Goal: Transaction & Acquisition: Purchase product/service

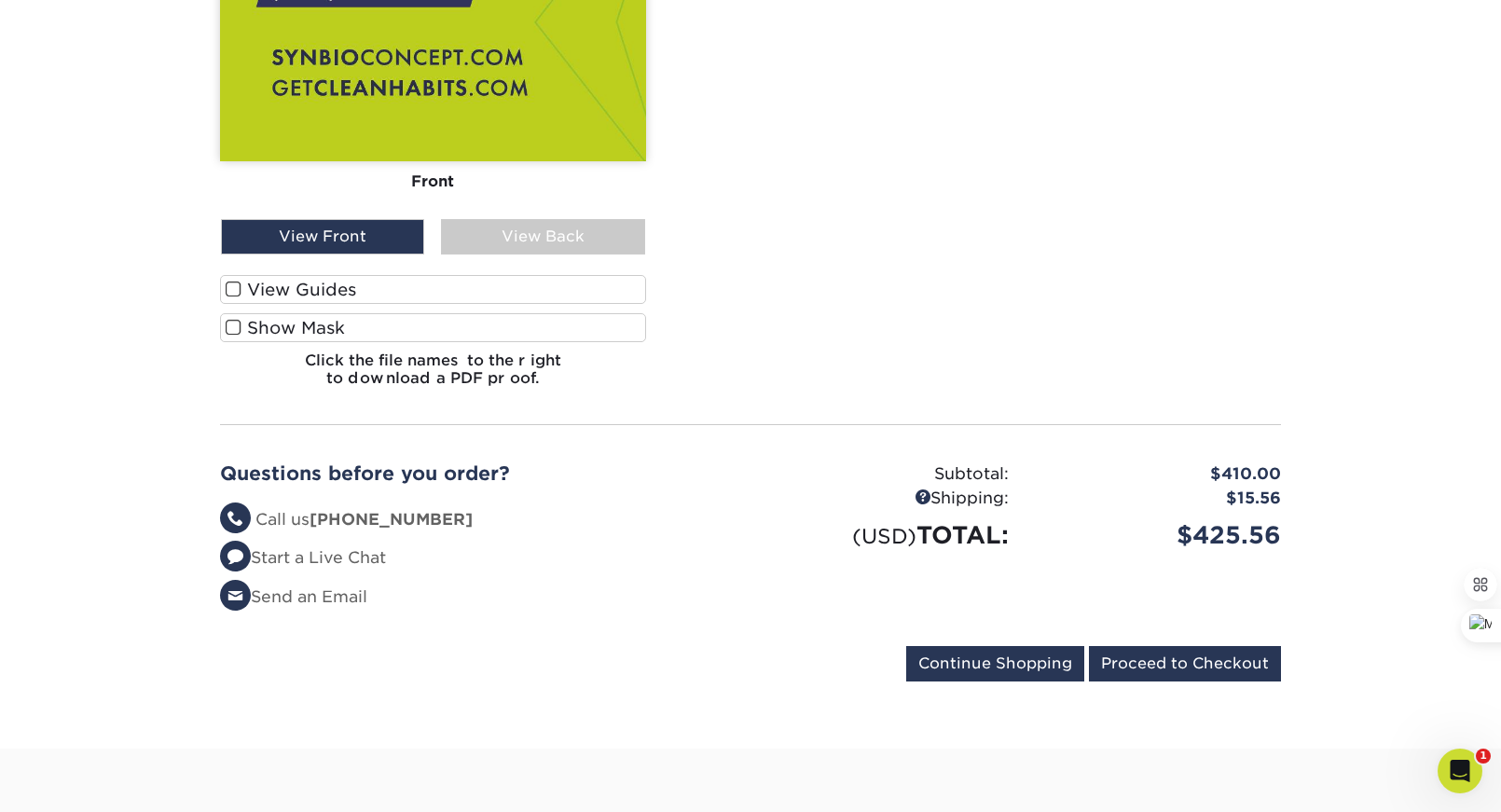
click at [729, 591] on div "Questions before you order? Questions? Call us (888) 822-5815 Start a Live Chat…" at bounding box center [750, 542] width 1089 height 206
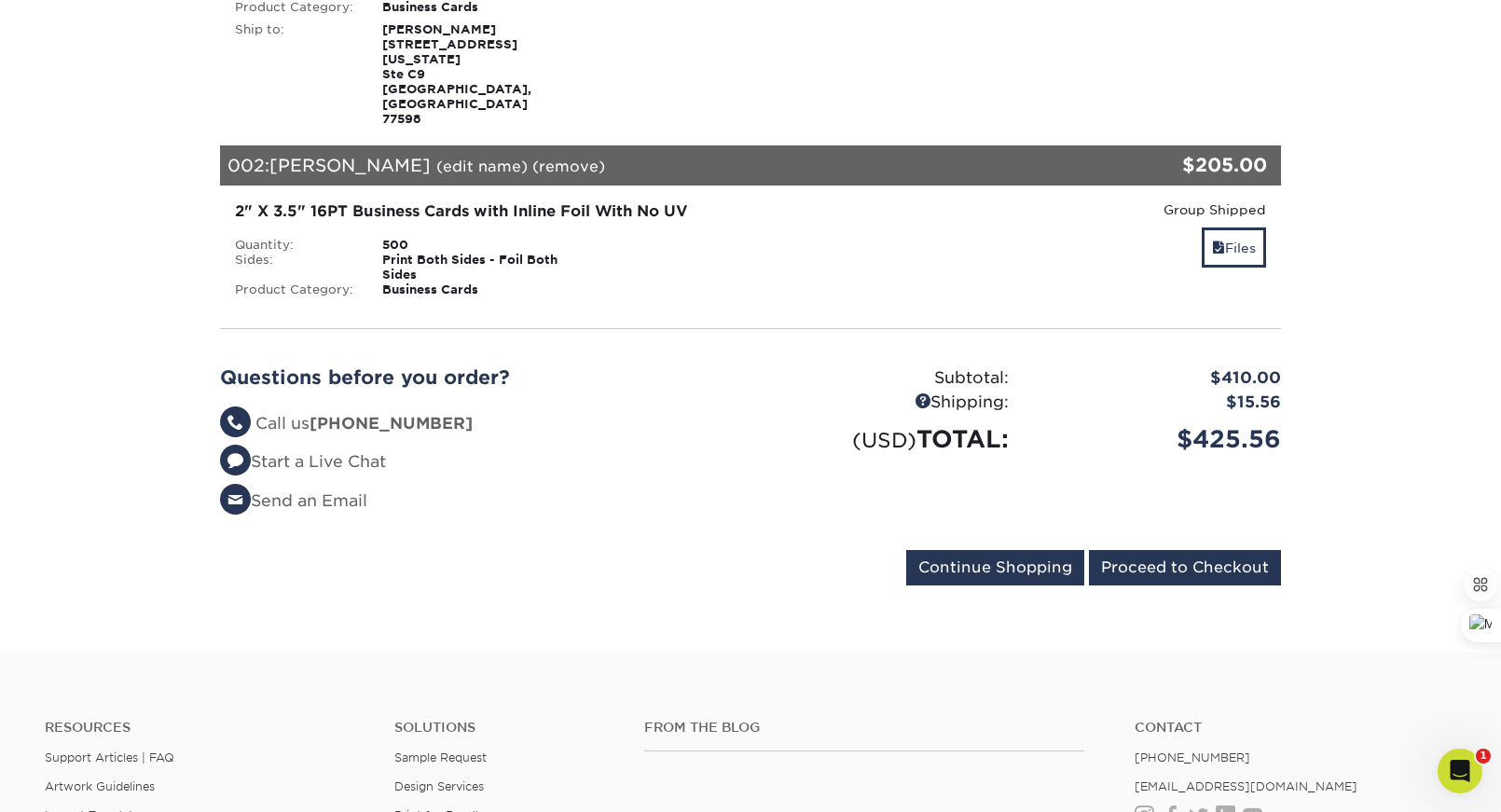
scroll to position [483, 0]
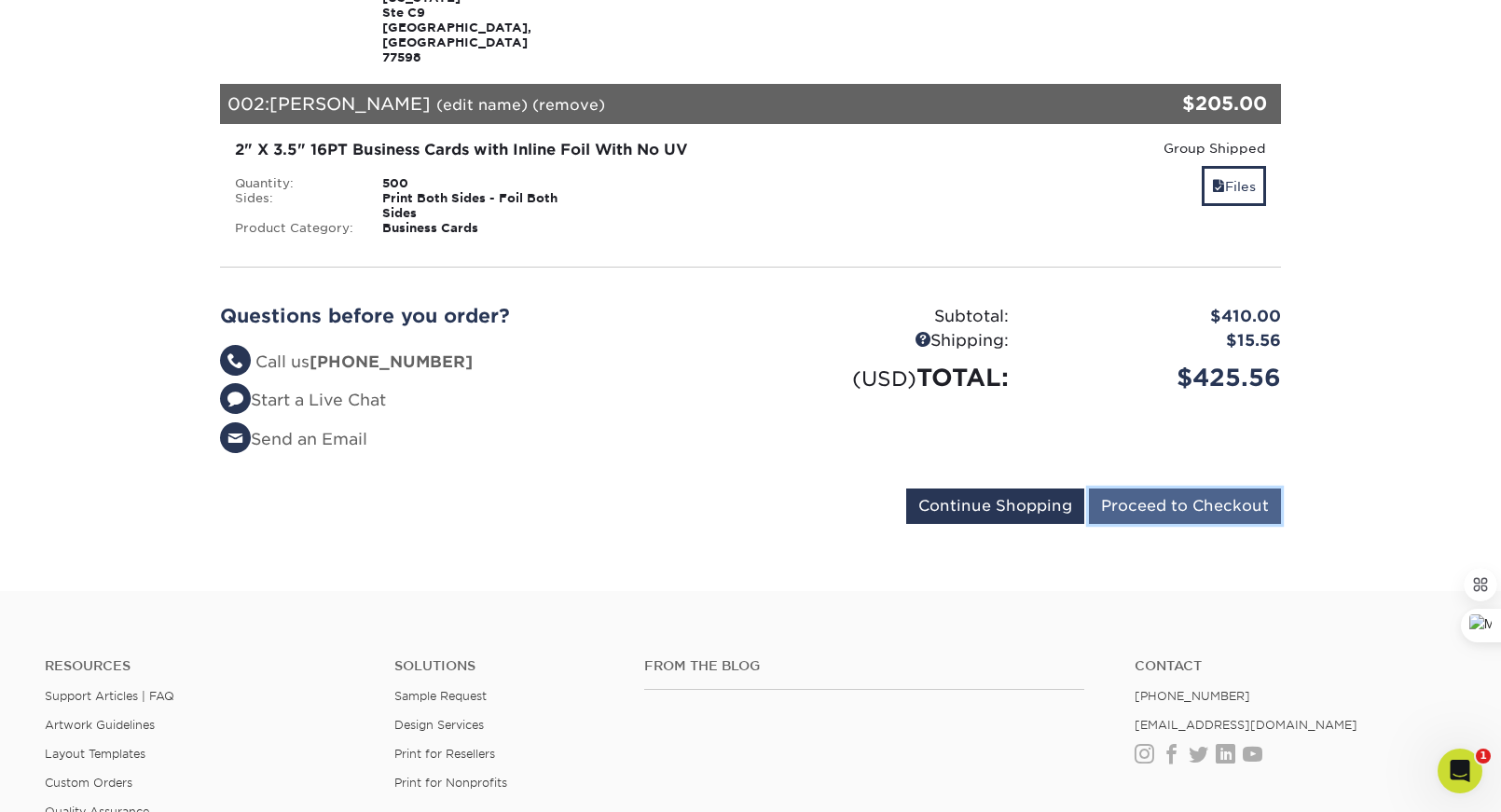
click at [1192, 489] on input "Proceed to Checkout" at bounding box center [1185, 506] width 192 height 35
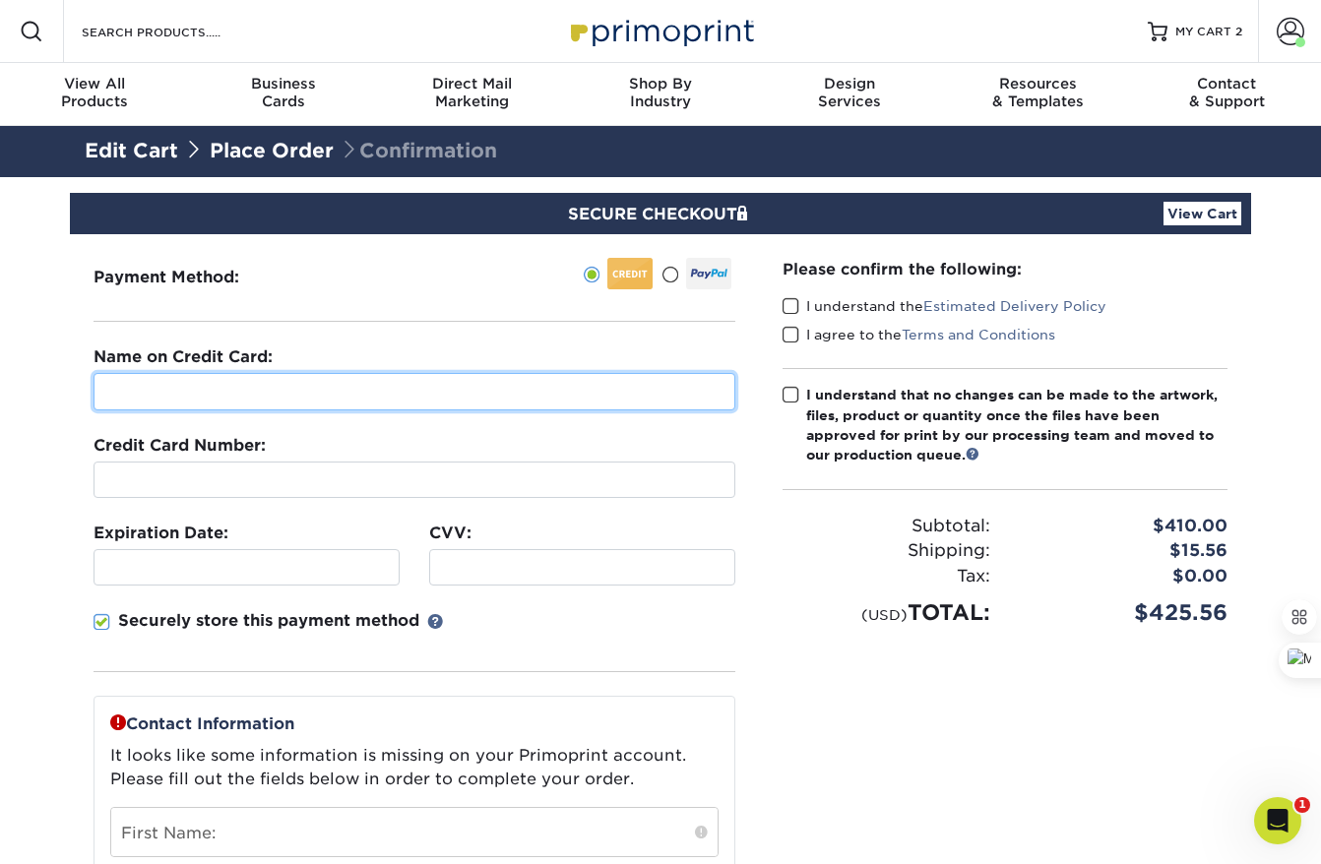
click at [348, 394] on input "text" at bounding box center [414, 391] width 642 height 37
paste input "_Kristy Phillips"
drag, startPoint x: 125, startPoint y: 390, endPoint x: 76, endPoint y: 390, distance: 49.2
click at [81, 390] on div "Payment Method:" at bounding box center [414, 735] width 689 height 1002
type input "[PERSON_NAME]"
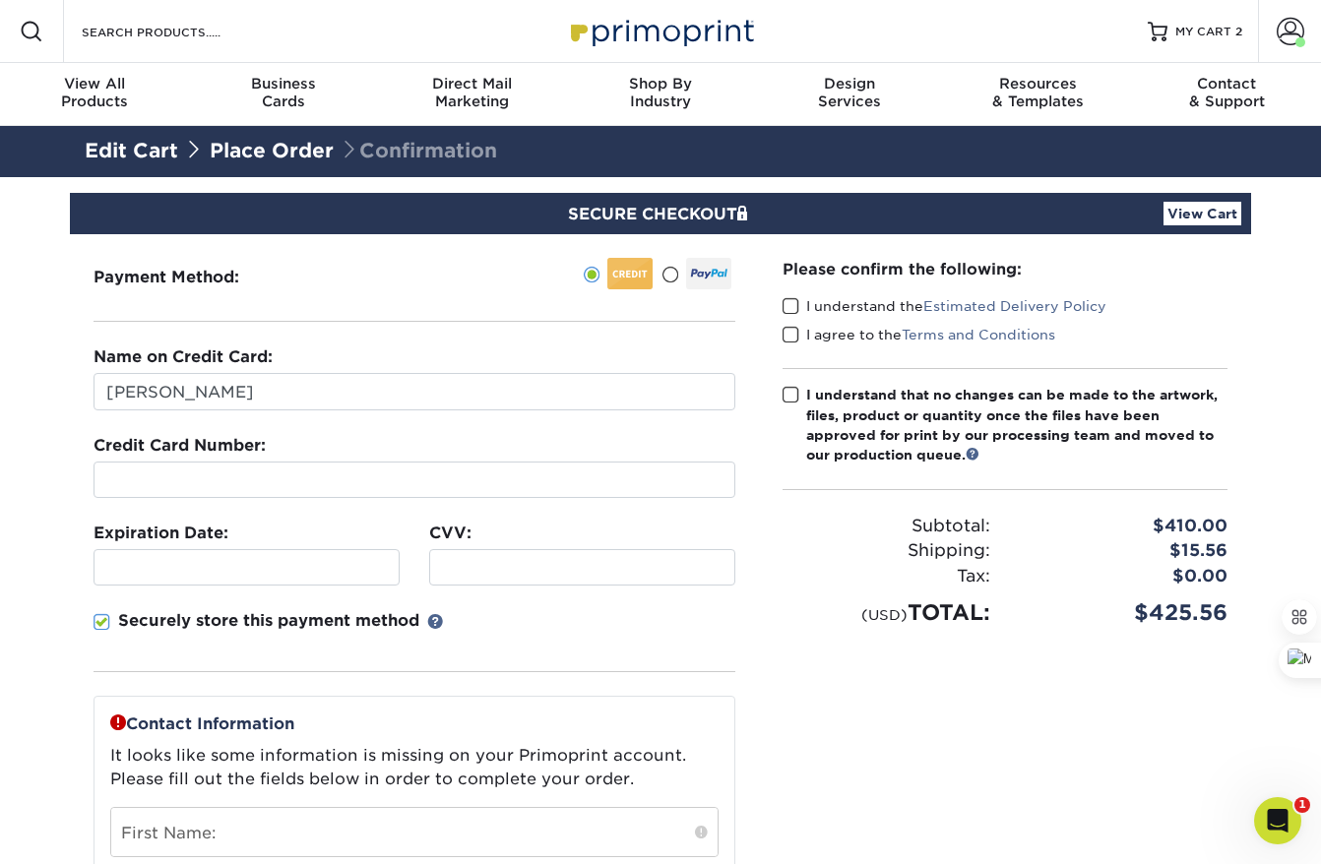
click at [60, 537] on section "SECURE CHECKOUT View Cart Payment Method: Name on Credit Card:" at bounding box center [660, 783] width 1321 height 1212
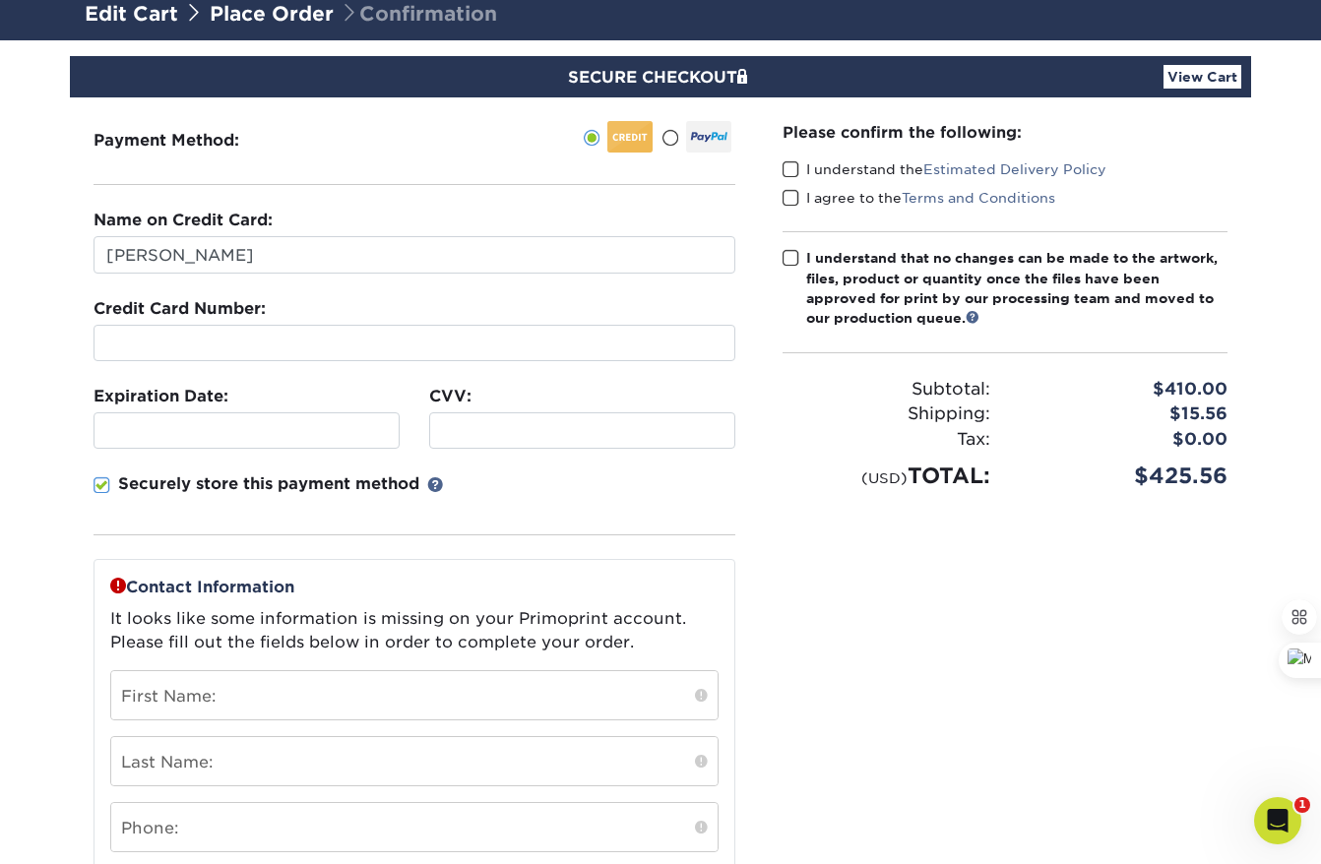
scroll to position [86, 0]
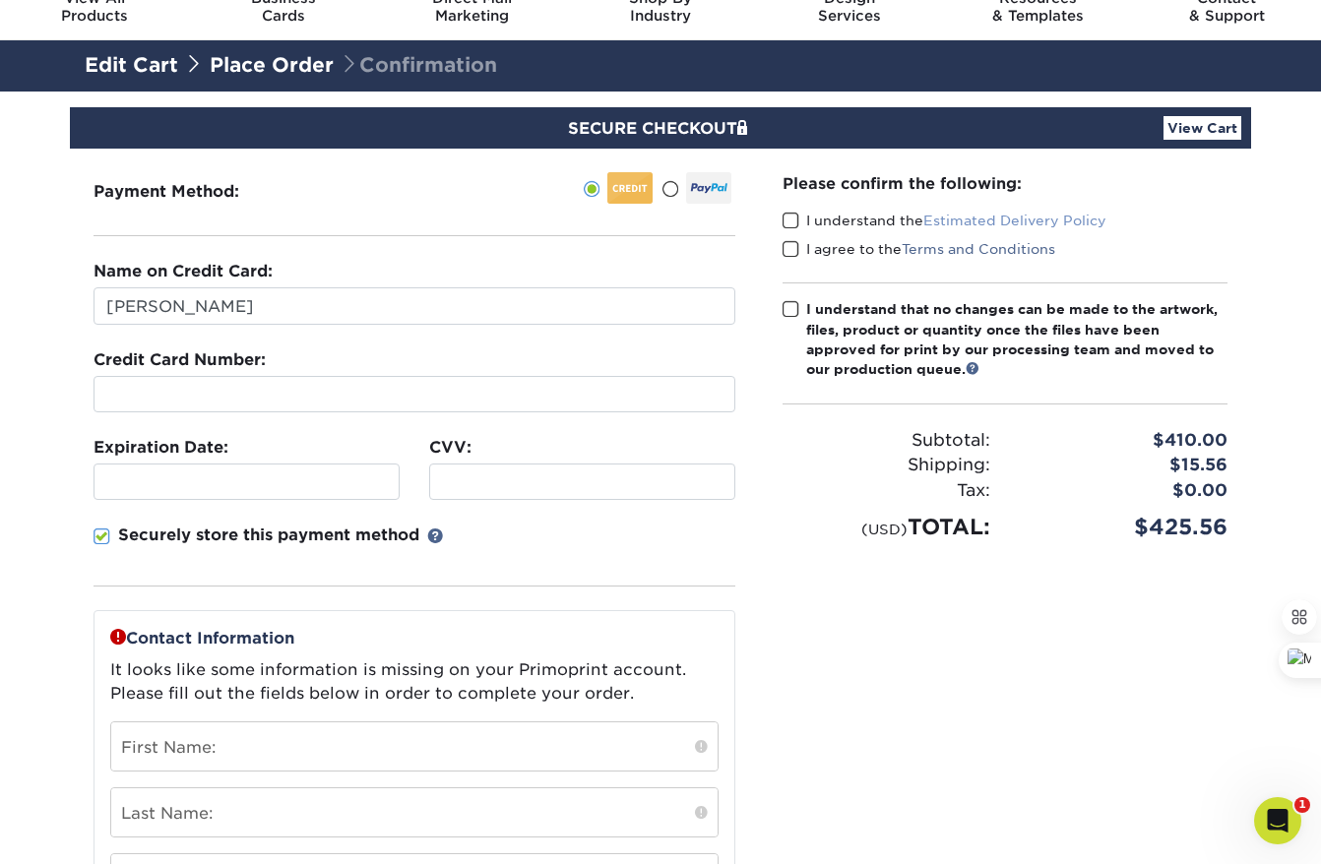
click at [1040, 218] on link "Estimated Delivery Policy" at bounding box center [1014, 221] width 183 height 16
click at [784, 215] on span at bounding box center [790, 221] width 17 height 19
click at [0, 0] on input "I understand the Estimated Delivery Policy" at bounding box center [0, 0] width 0 height 0
click at [789, 253] on span at bounding box center [790, 249] width 17 height 19
click at [0, 0] on input "I agree to the Terms and Conditions" at bounding box center [0, 0] width 0 height 0
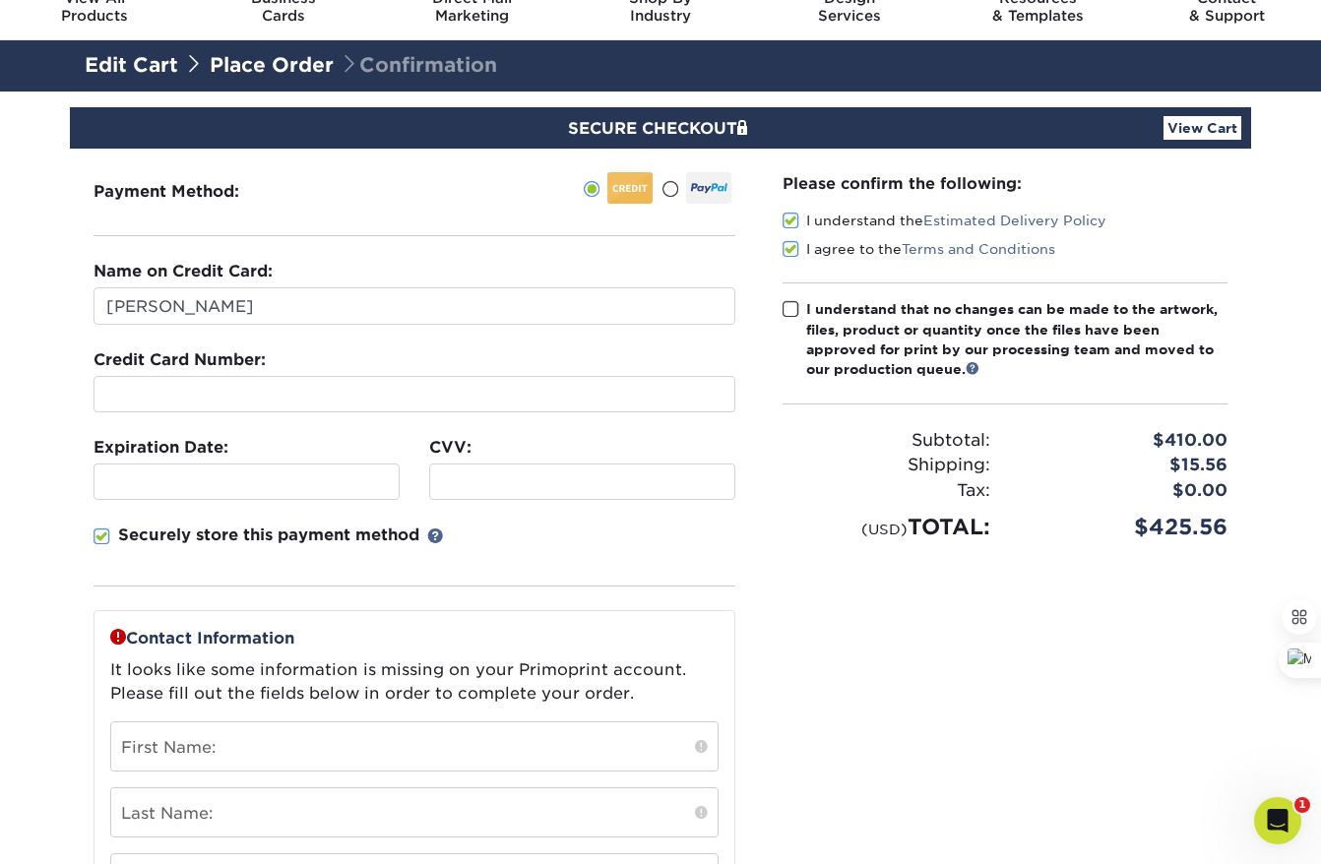
click at [788, 308] on span at bounding box center [790, 309] width 17 height 19
click at [0, 0] on input "I understand that no changes can be made to the artwork, files, product or quan…" at bounding box center [0, 0] width 0 height 0
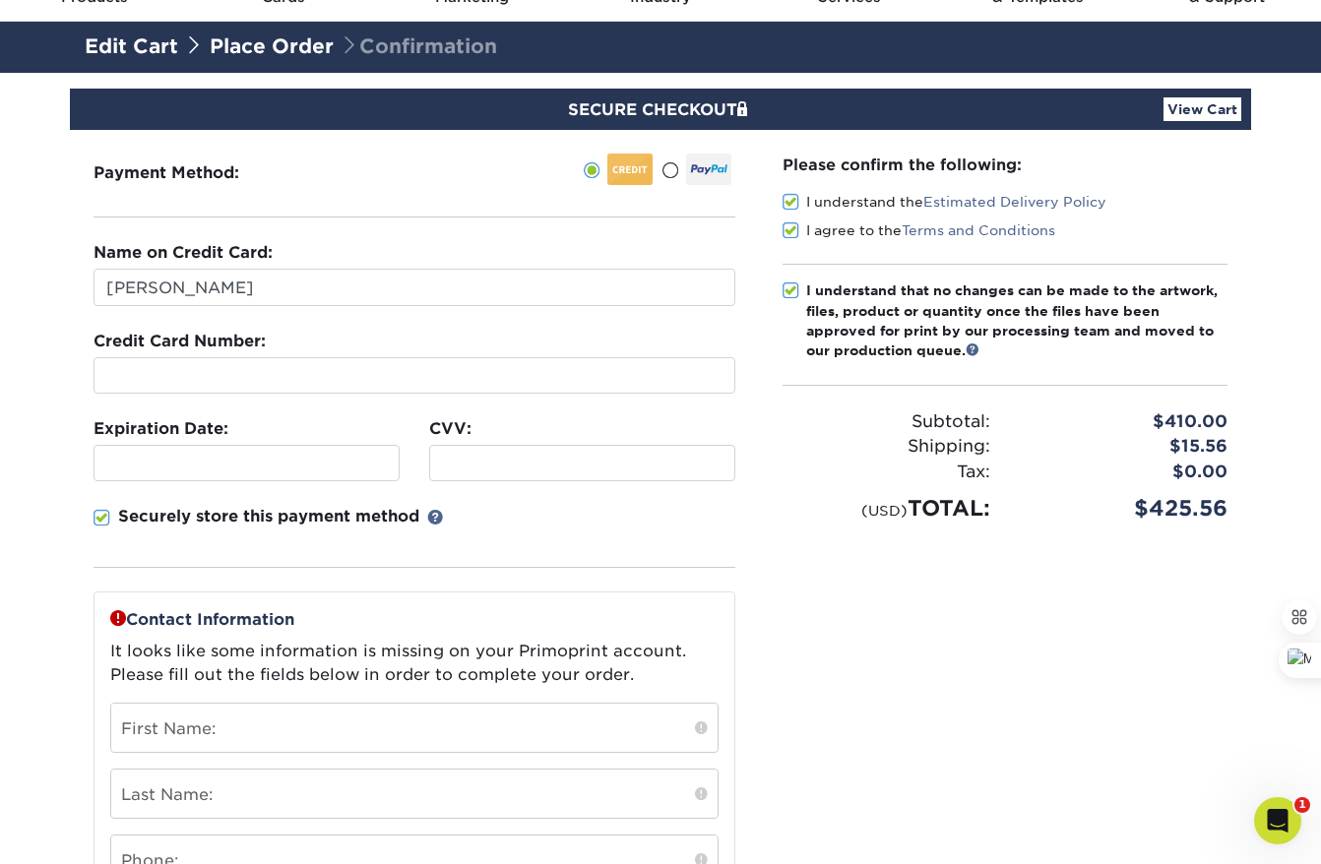
scroll to position [90, 0]
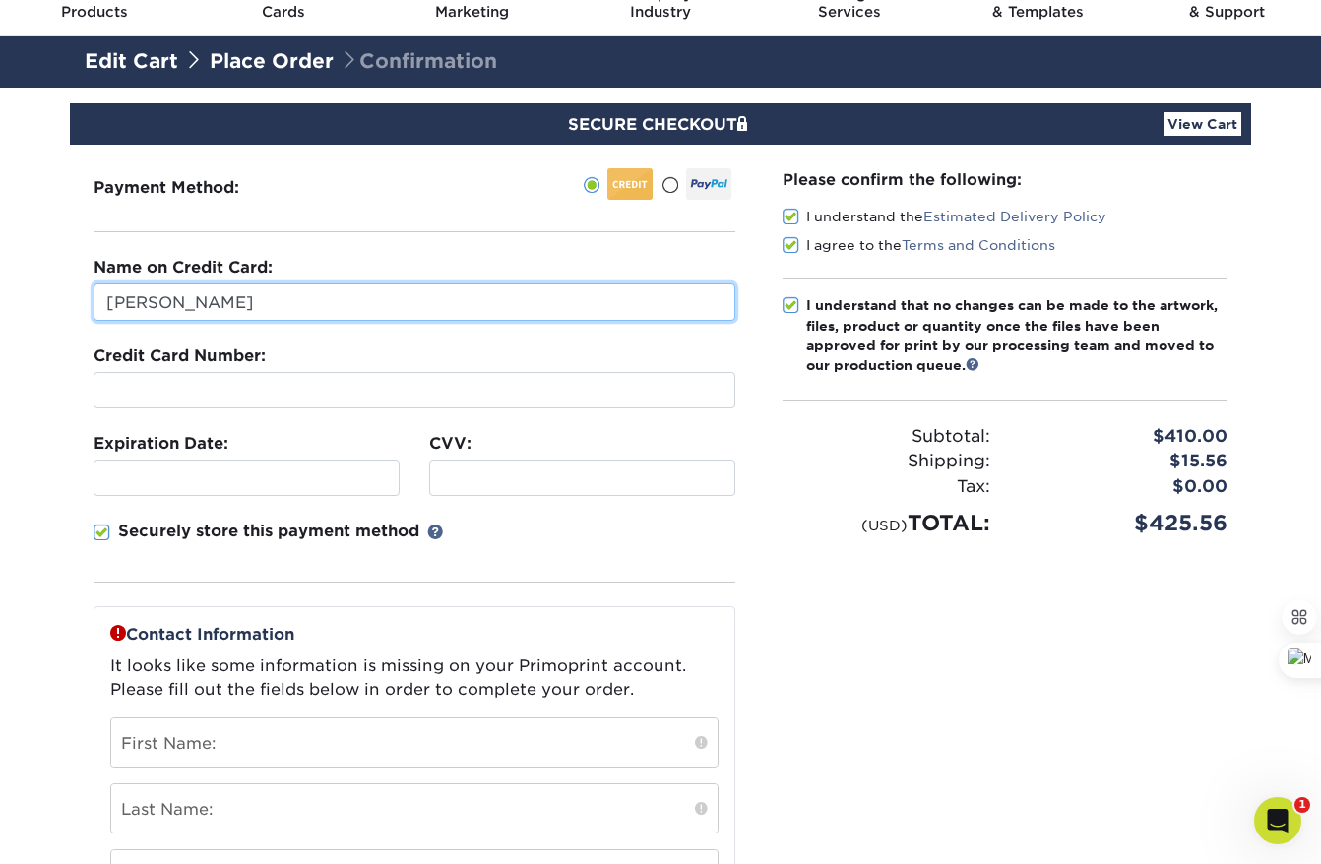
click at [237, 308] on input "[PERSON_NAME]" at bounding box center [414, 301] width 642 height 37
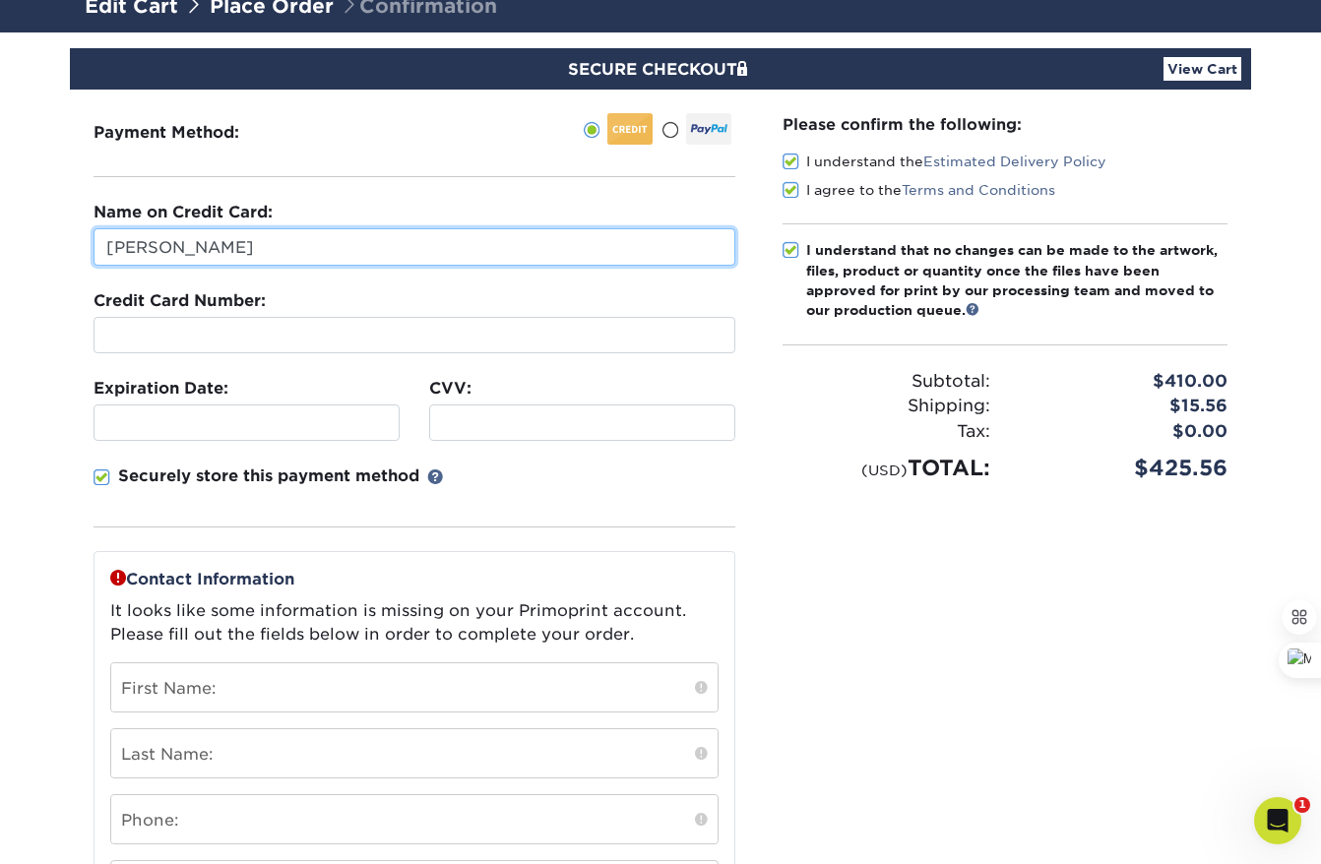
scroll to position [411, 0]
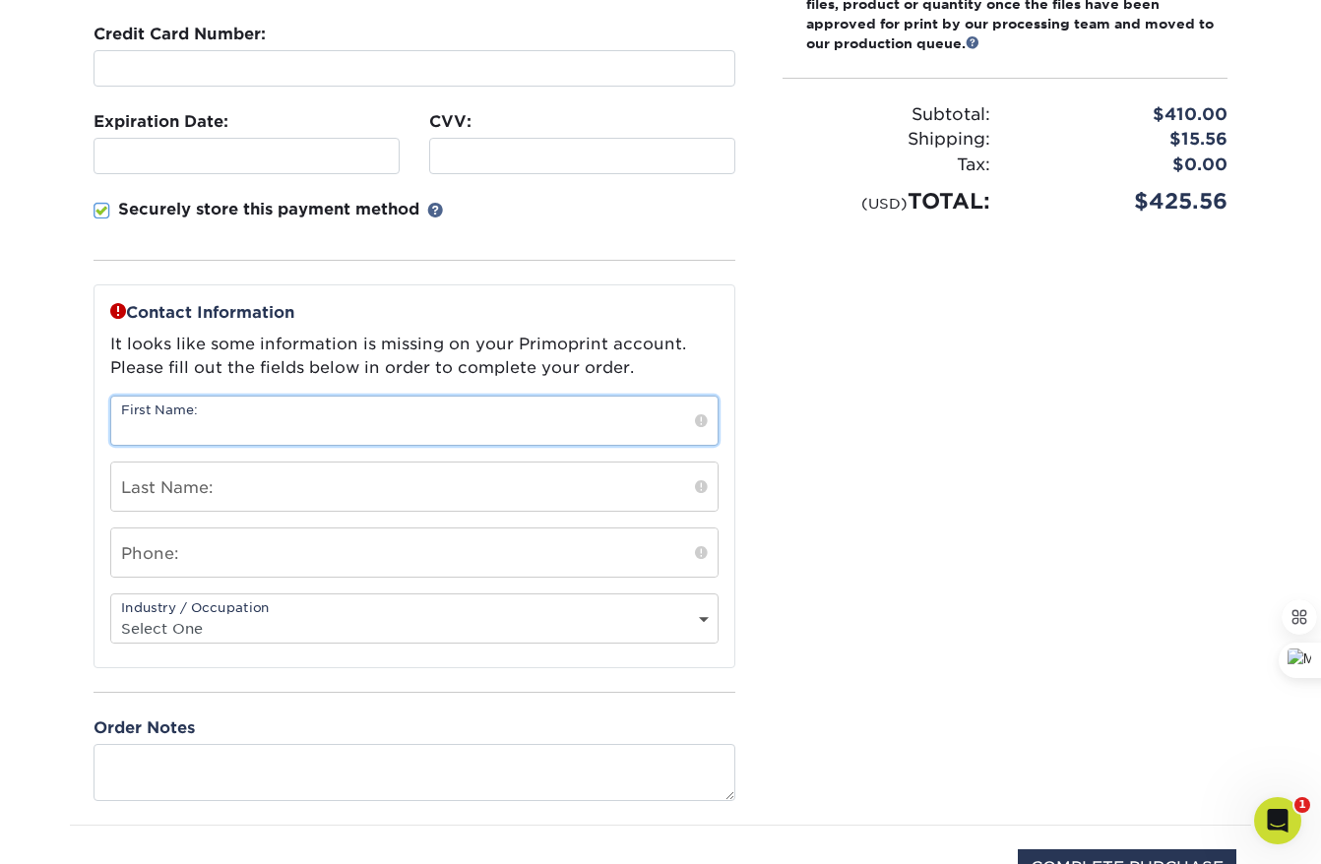
click at [173, 412] on input "text" at bounding box center [414, 421] width 606 height 48
paste input "[PERSON_NAME]"
type input "[PERSON_NAME]"
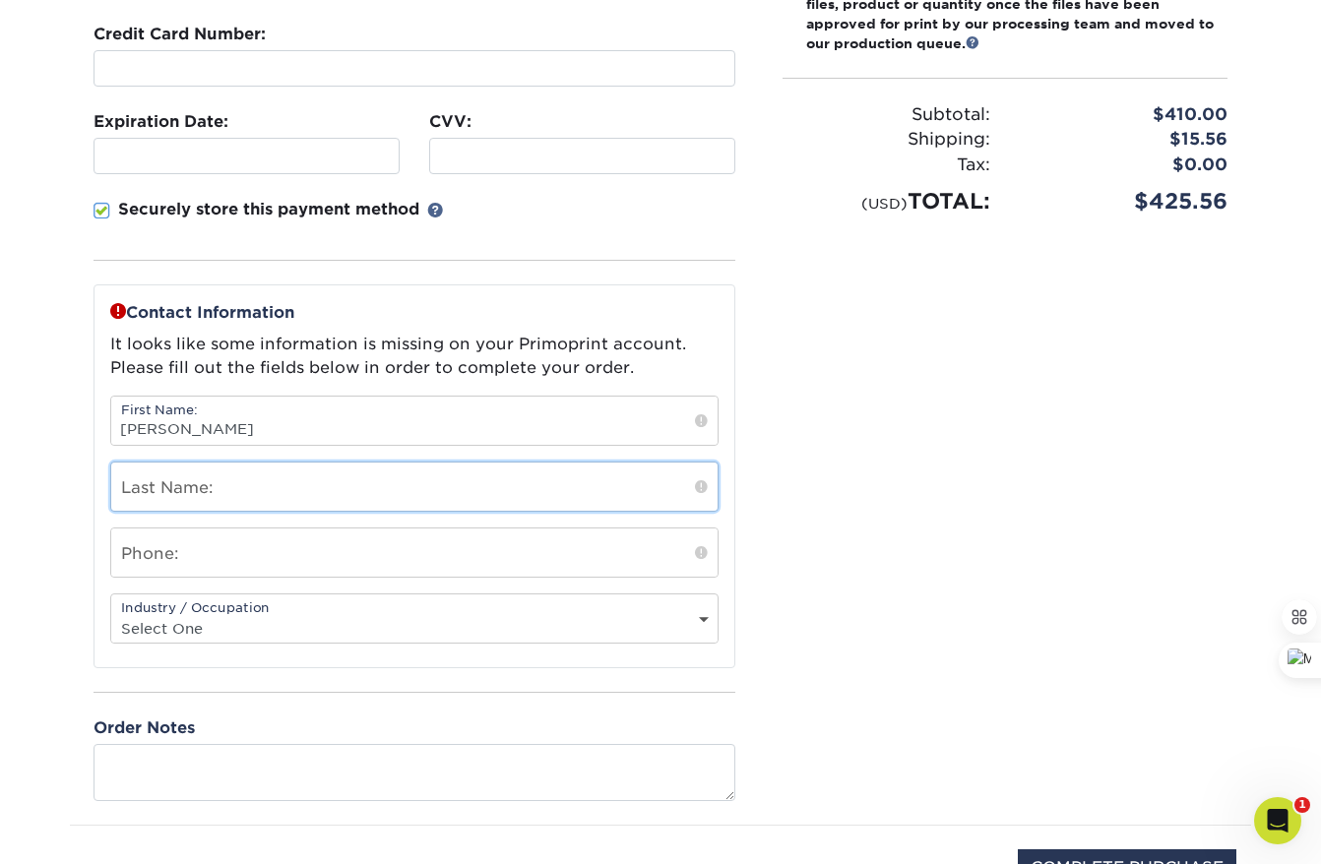
click at [155, 494] on input "text" at bounding box center [414, 486] width 606 height 48
paste input "[PERSON_NAME]"
drag, startPoint x: 170, startPoint y: 492, endPoint x: 96, endPoint y: 496, distance: 73.9
click at [96, 496] on div "Contact Information It looks like some information is missing on your Primoprin…" at bounding box center [414, 476] width 642 height 384
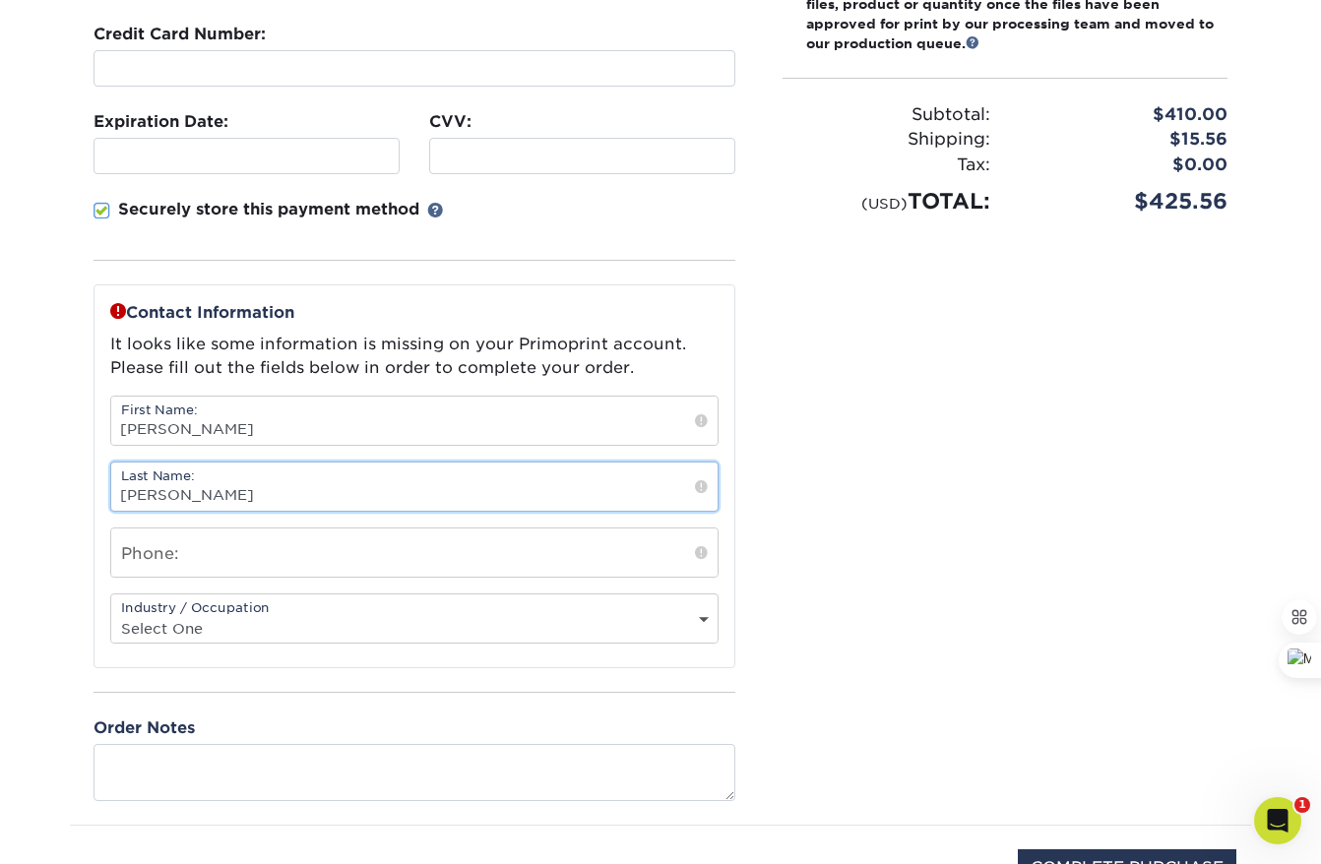
type input "Phillips"
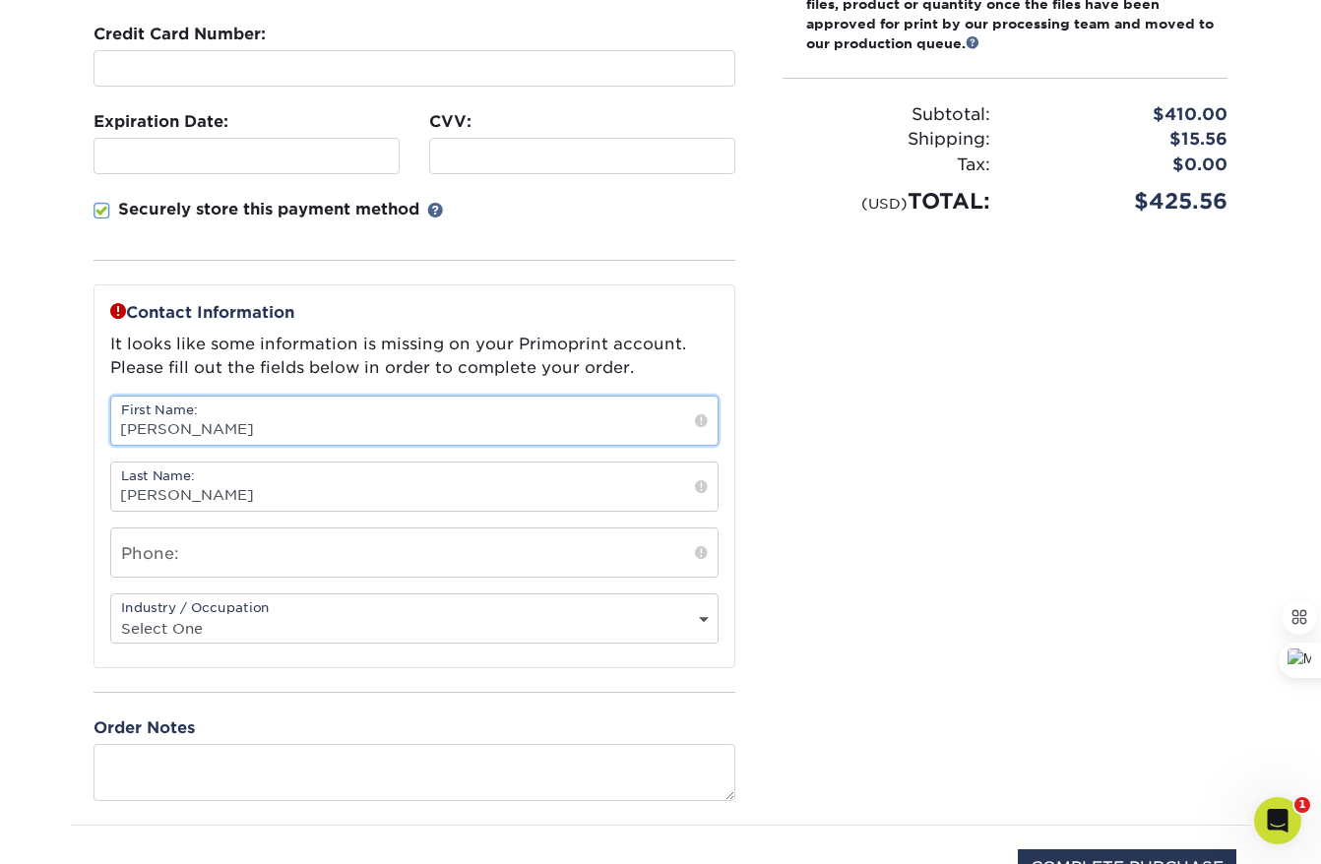
drag, startPoint x: 245, startPoint y: 430, endPoint x: 162, endPoint y: 429, distance: 82.7
click at [162, 428] on input "[PERSON_NAME]" at bounding box center [414, 421] width 606 height 48
type input "Kristy"
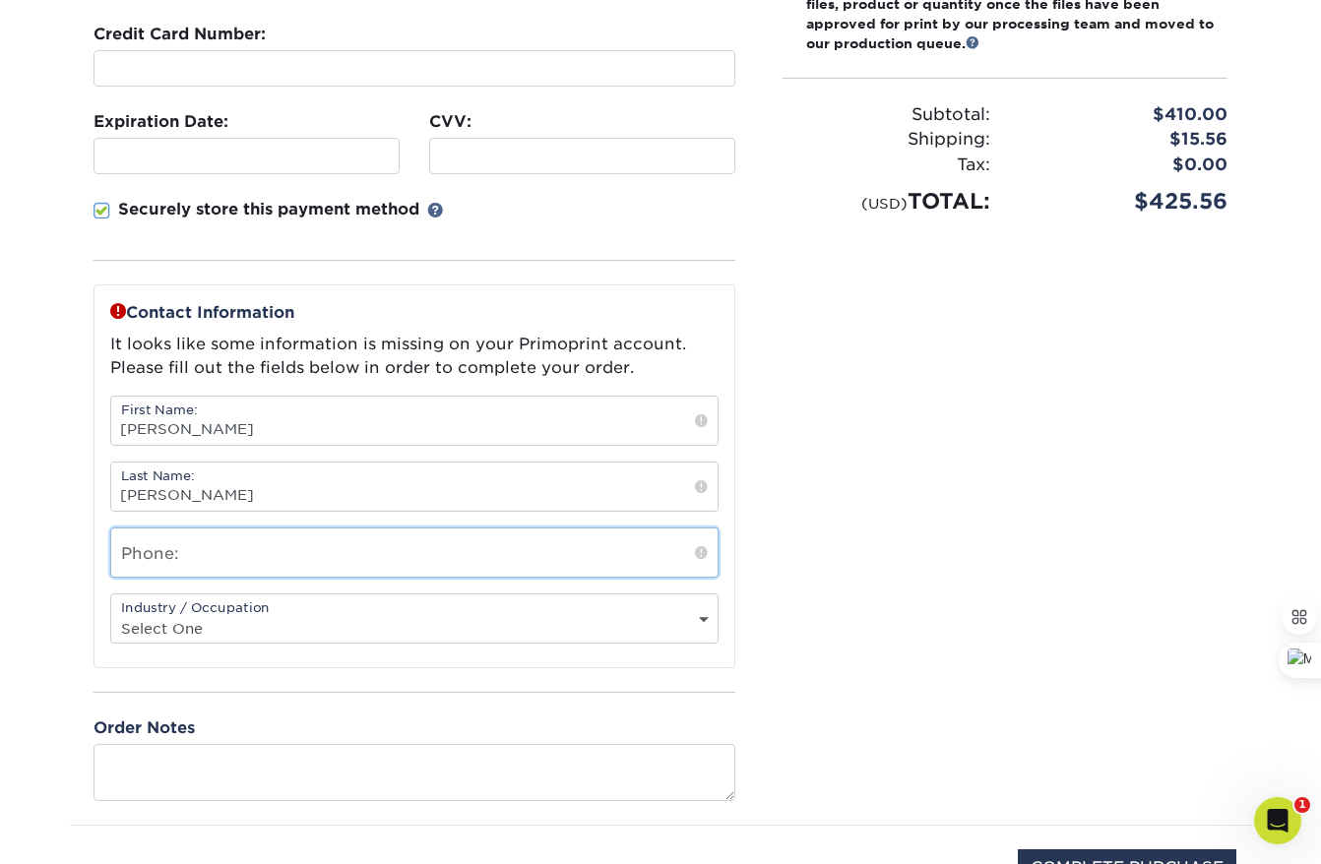
click at [139, 558] on input "text" at bounding box center [414, 552] width 606 height 48
paste input "713.392.4677"
type input "713.392.4677"
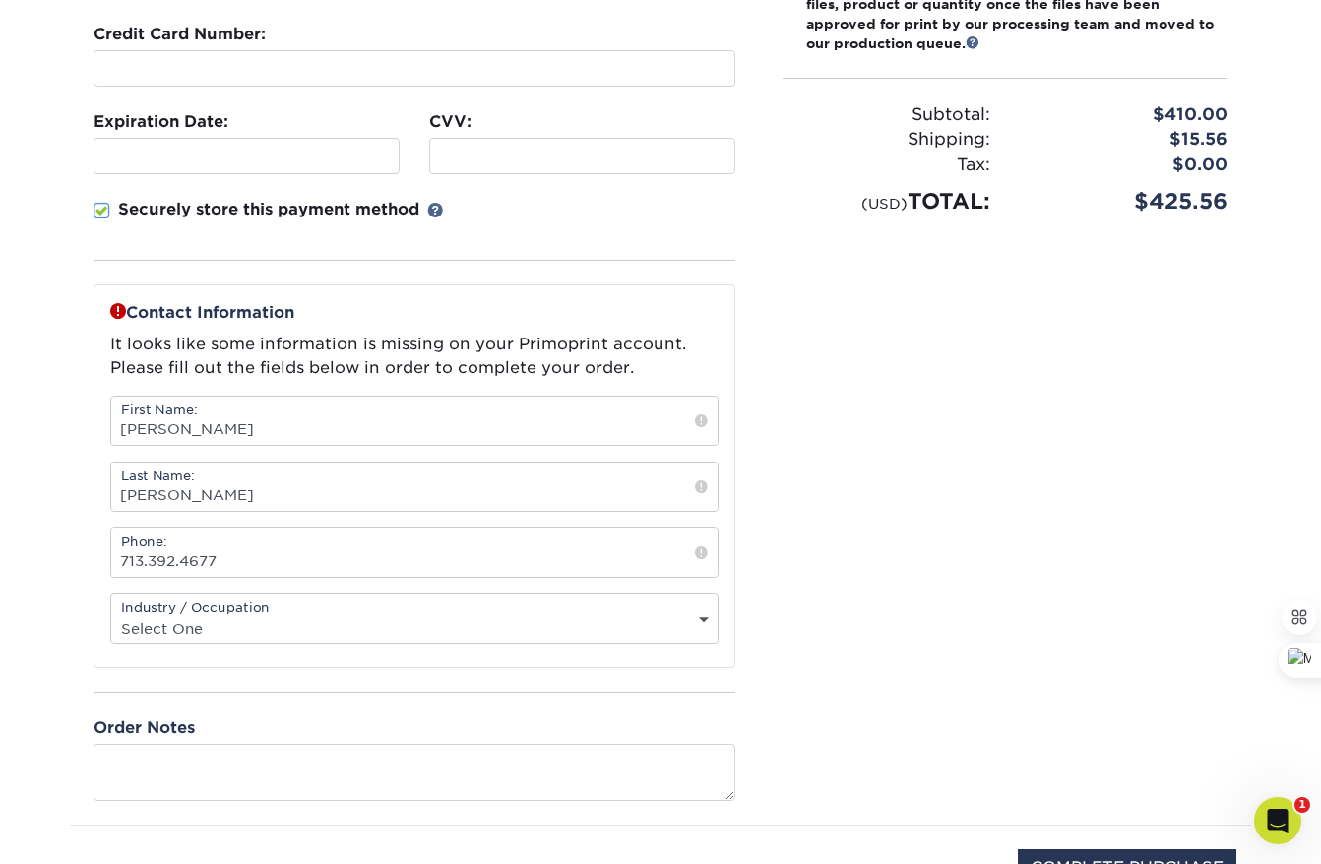
click at [875, 534] on div "Please confirm the following: I understand the Estimated Delivery Policy I agre…" at bounding box center [1005, 324] width 492 height 1002
click at [200, 631] on select "Select One Administrative Executive Human Resources Construction Education Ente…" at bounding box center [414, 628] width 606 height 29
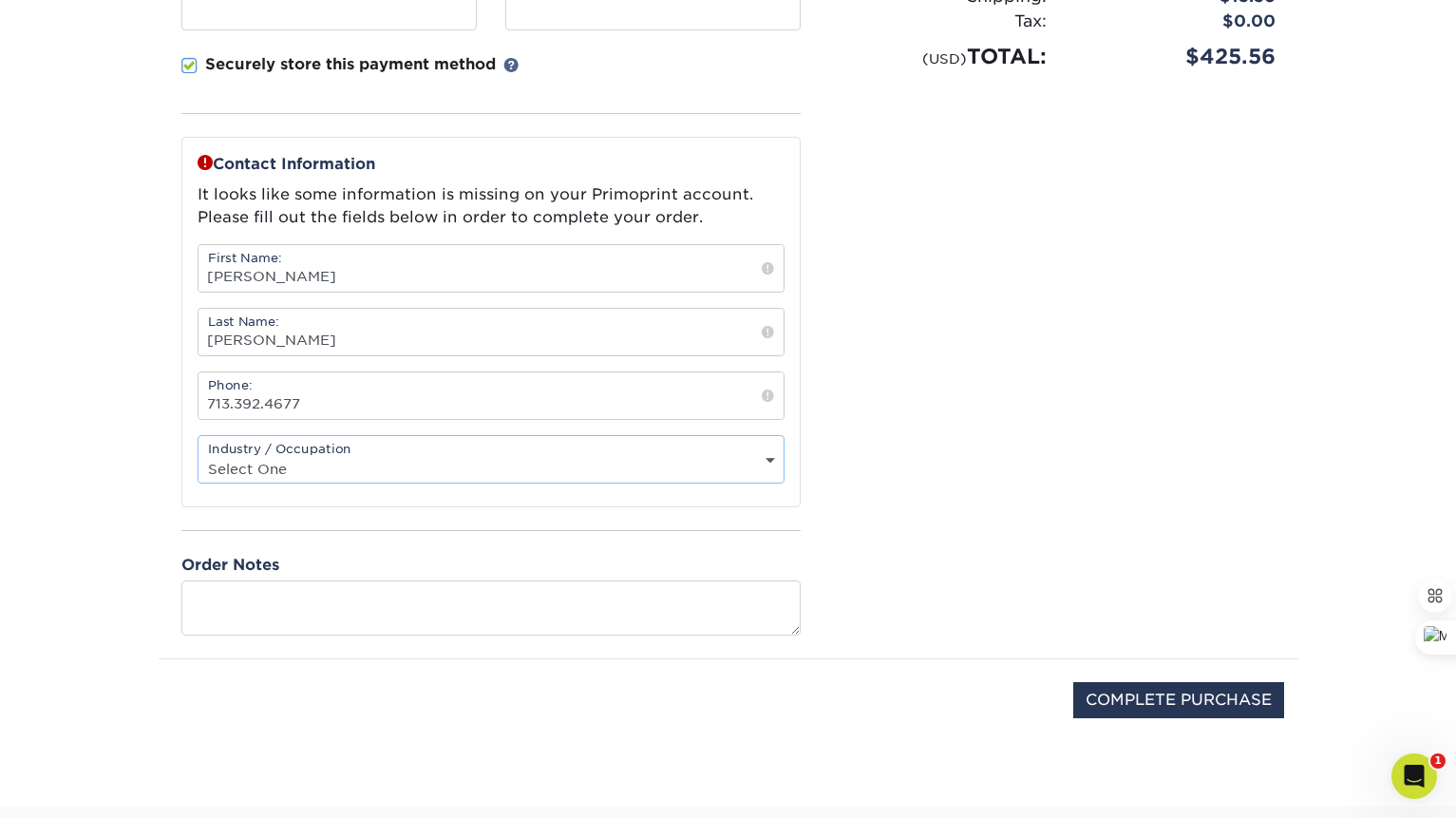
scroll to position [560, 0]
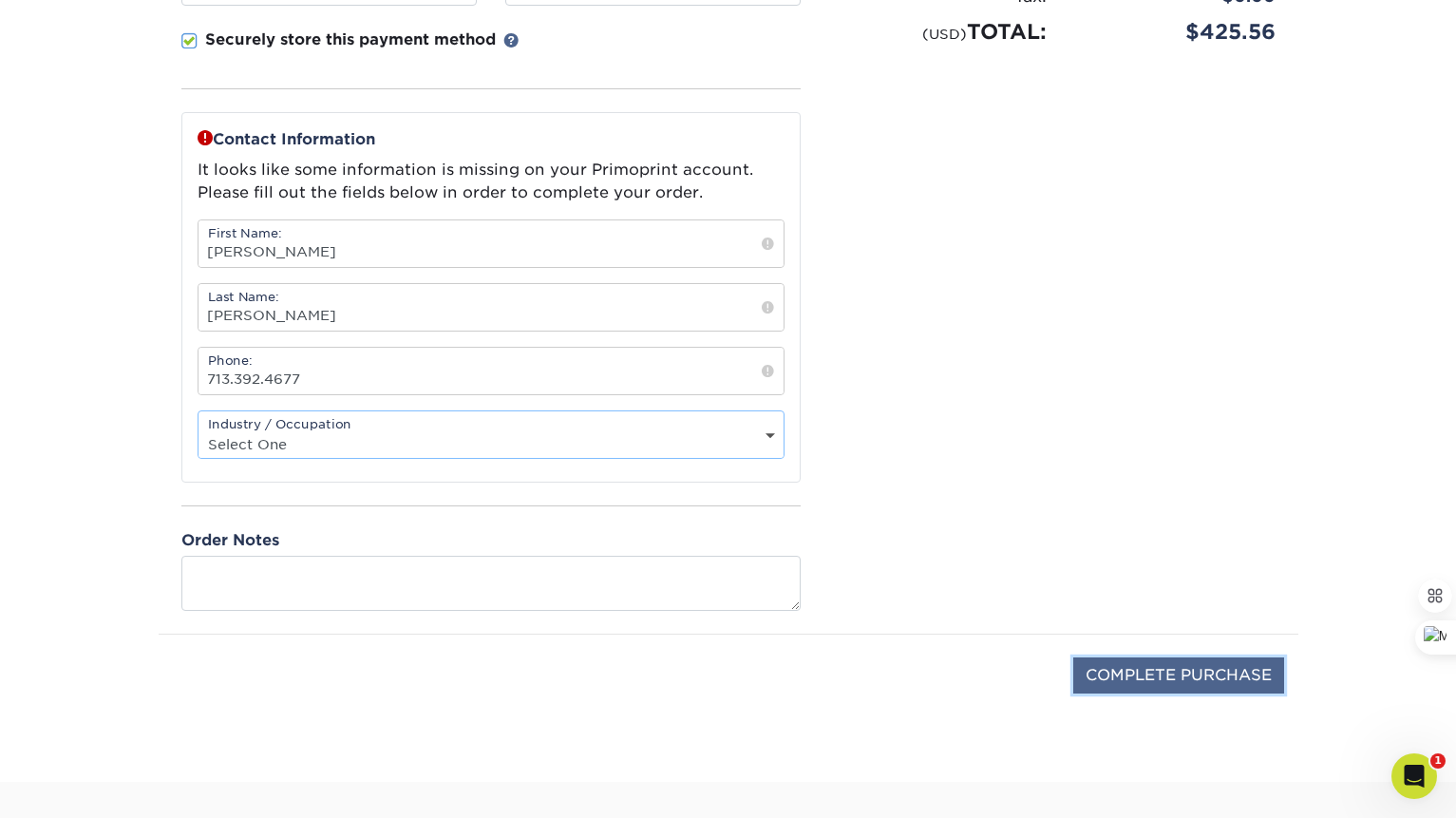
click at [1109, 681] on input "COMPLETE PURCHASE" at bounding box center [1179, 675] width 210 height 36
type input "COMPLETE PURCHASE"
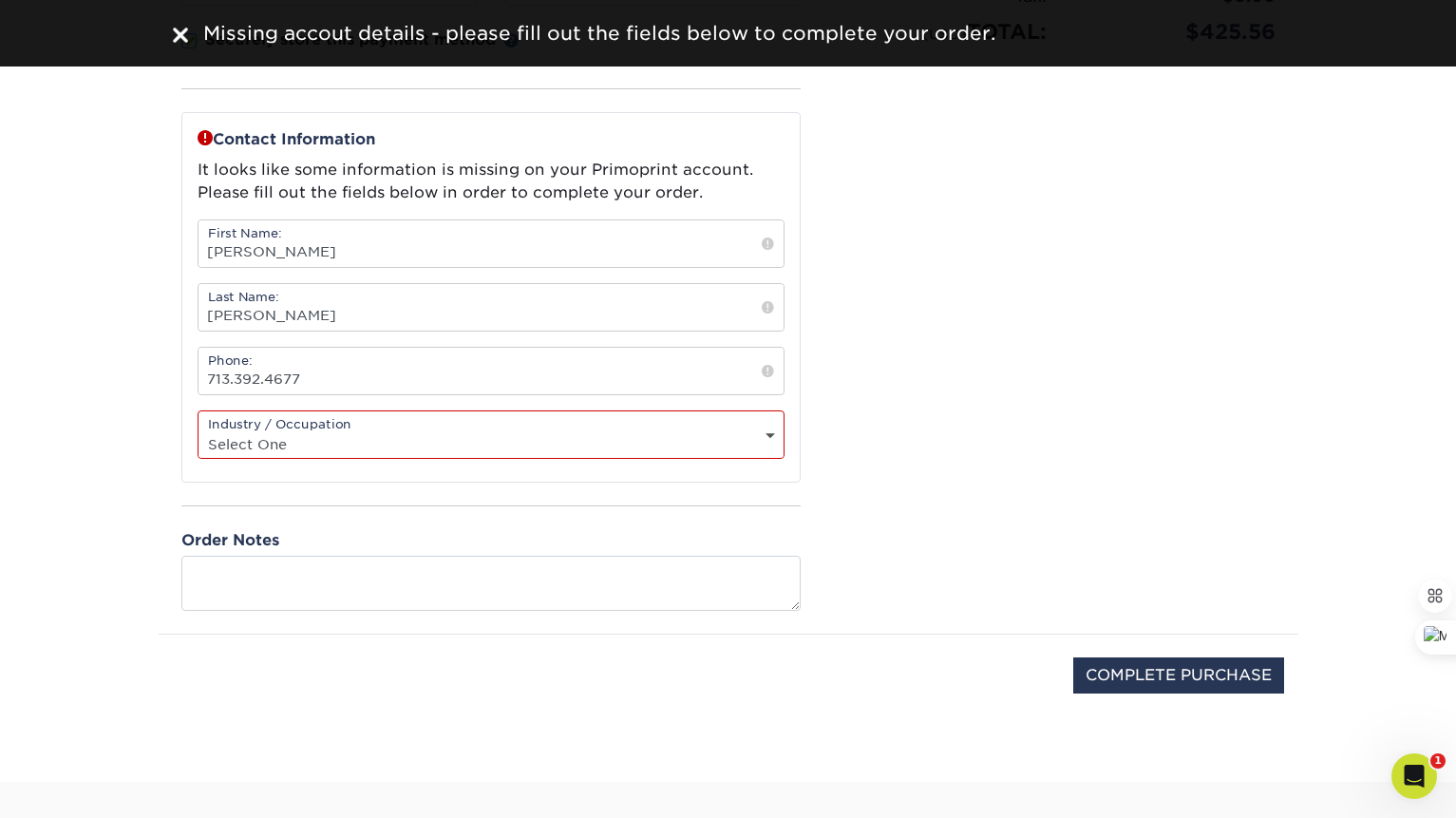
click at [671, 445] on select "Select One Administrative Executive Human Resources Construction Education Ente…" at bounding box center [491, 444] width 585 height 28
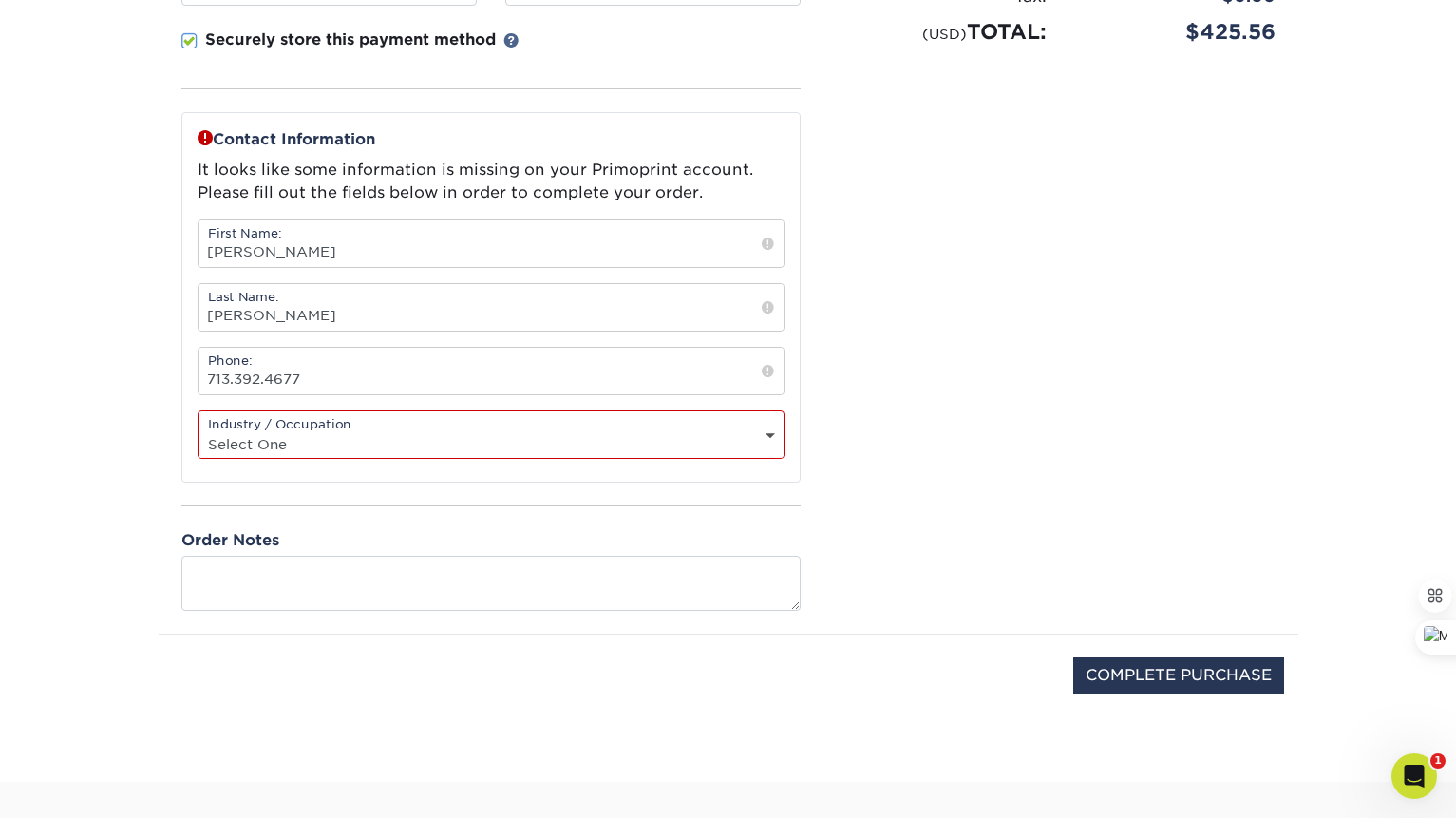
select select "21"
click at [199, 431] on select "Select One Administrative Executive Human Resources Construction Education Ente…" at bounding box center [491, 444] width 585 height 28
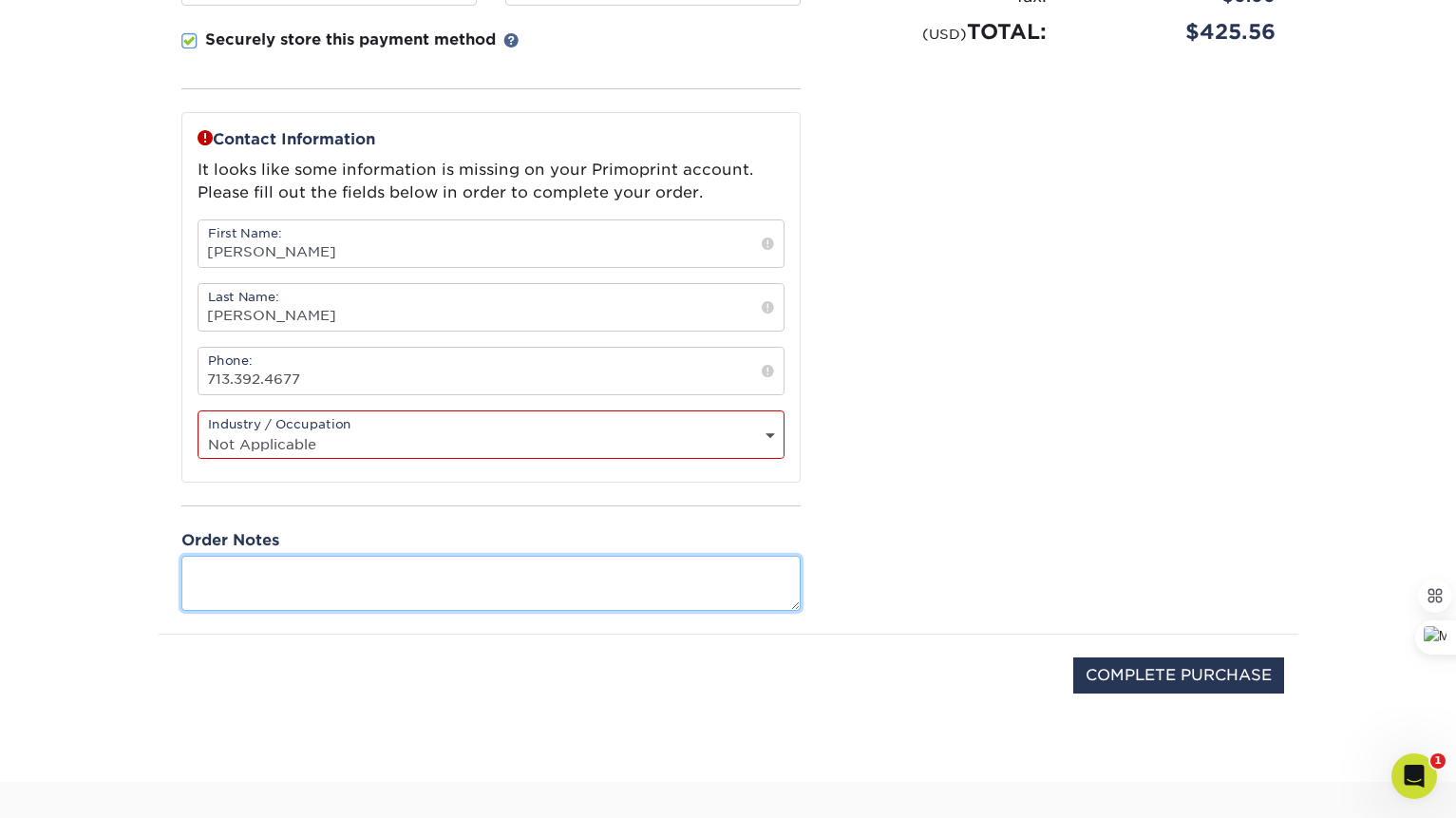
click at [236, 593] on textarea at bounding box center [491, 583] width 620 height 54
click at [322, 572] on textarea "Billing address: Shipping address:" at bounding box center [491, 583] width 620 height 54
paste textarea "2040 N Loop West Ste 104"
paste textarea "Houston, Tx 77018"
click at [561, 599] on textarea "Billing address: 2040 N Loop West Ste 104, Houston, Tx 77018 Shipping address:" at bounding box center [491, 583] width 620 height 54
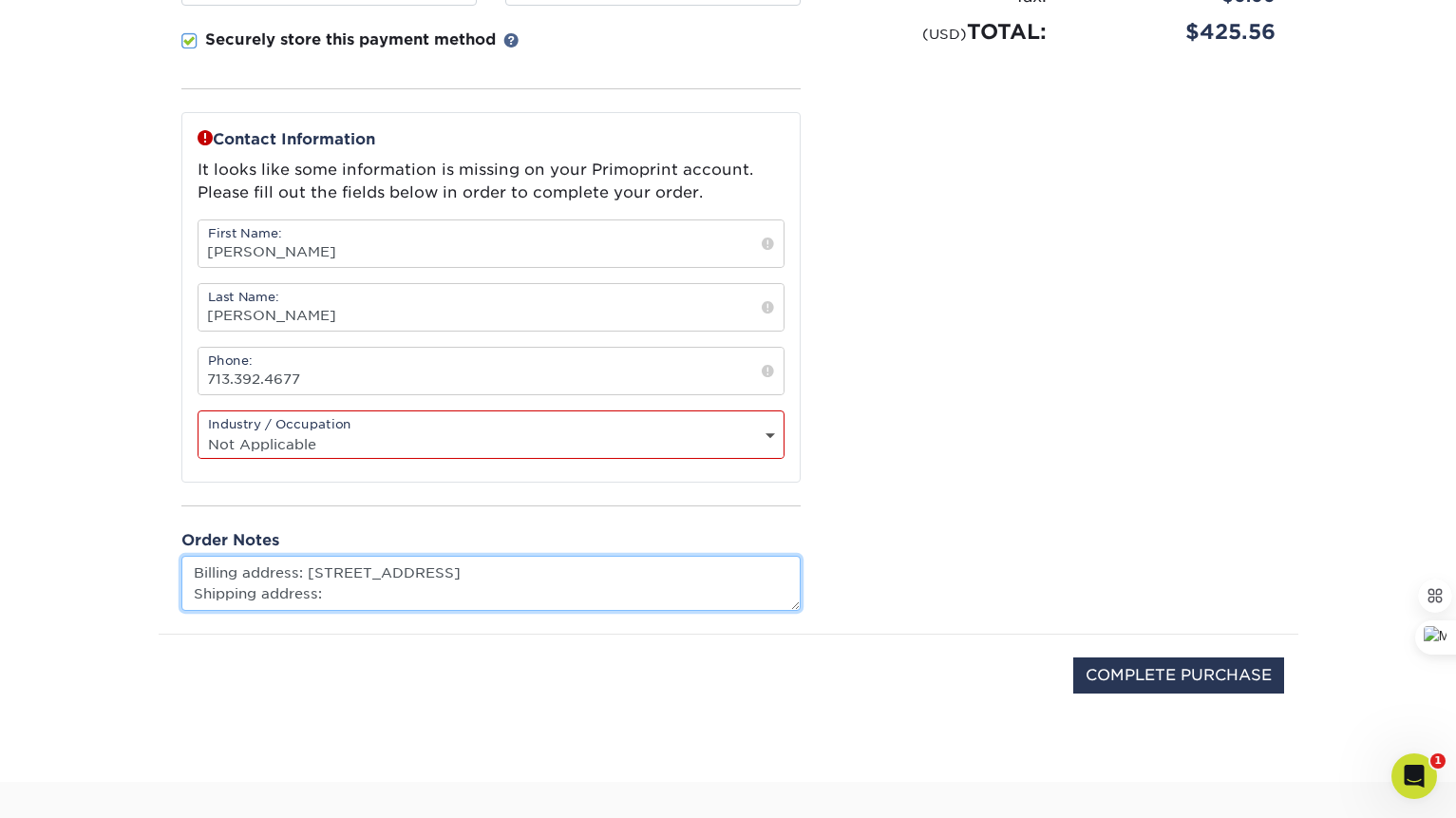
paste textarea "16920 N Texas Ave​, Ste C9​,Webster, Tx 77598"
click at [521, 591] on textarea "Billing address: 2040 N Loop West Ste 104, Houston, Tx 77018 Shipping address: …" at bounding box center [491, 583] width 620 height 54
click at [610, 593] on textarea "Billing address: 2040 N Loop West Ste 104, Houston, Tx 77018 Shipping address: …" at bounding box center [491, 583] width 620 height 54
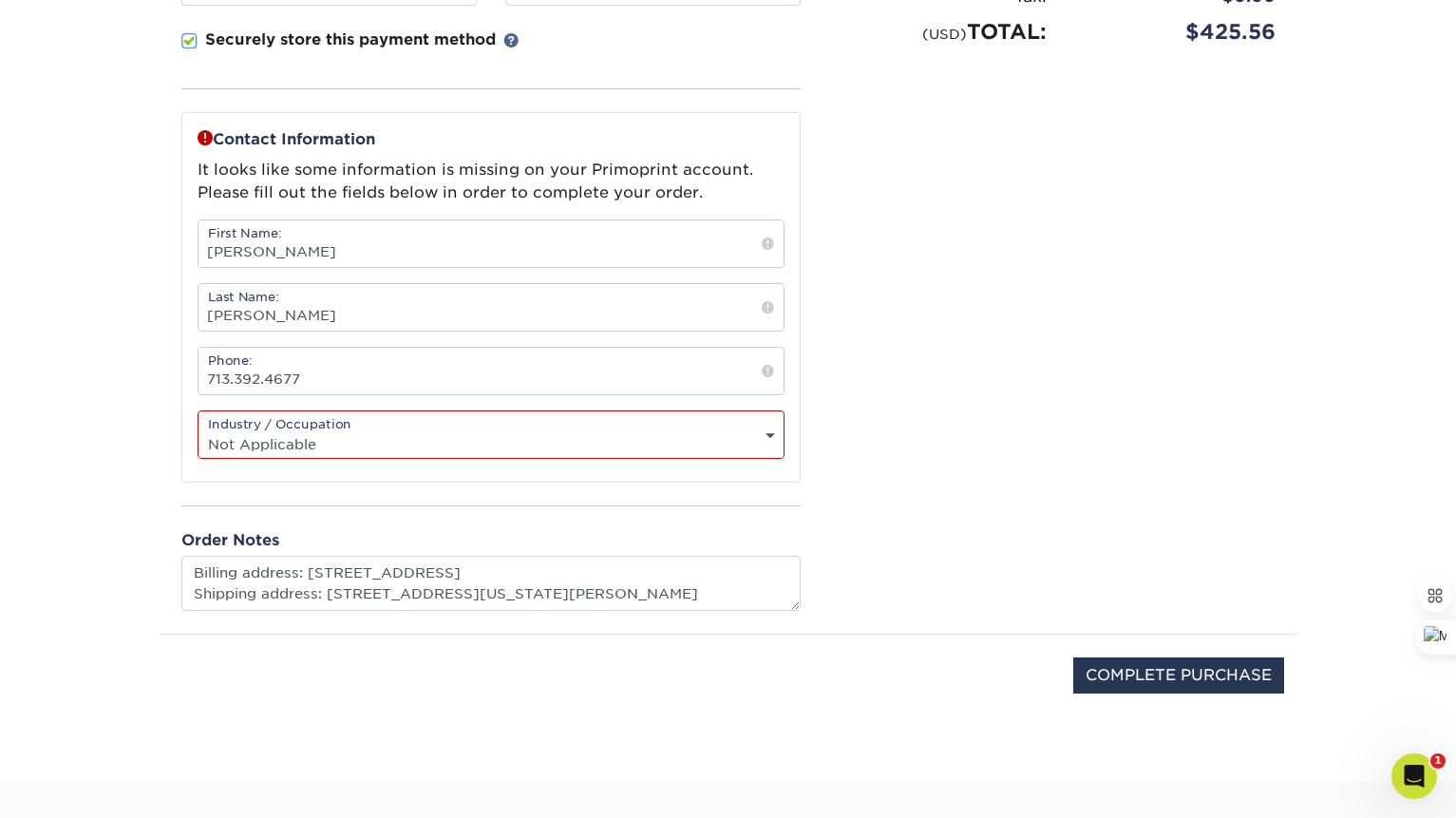
type textarea "Billing address: 2040 N Loop West Ste 104, Houston, Tx 77018 Shipping address: …"
click at [854, 708] on div "COMPLETE PURCHASE" at bounding box center [728, 685] width 1111 height 101
click at [1189, 669] on input "COMPLETE PURCHASE" at bounding box center [1179, 675] width 210 height 36
type input "PROCESSING, PLEASE WAIT..."
